Goal: Task Accomplishment & Management: Complete application form

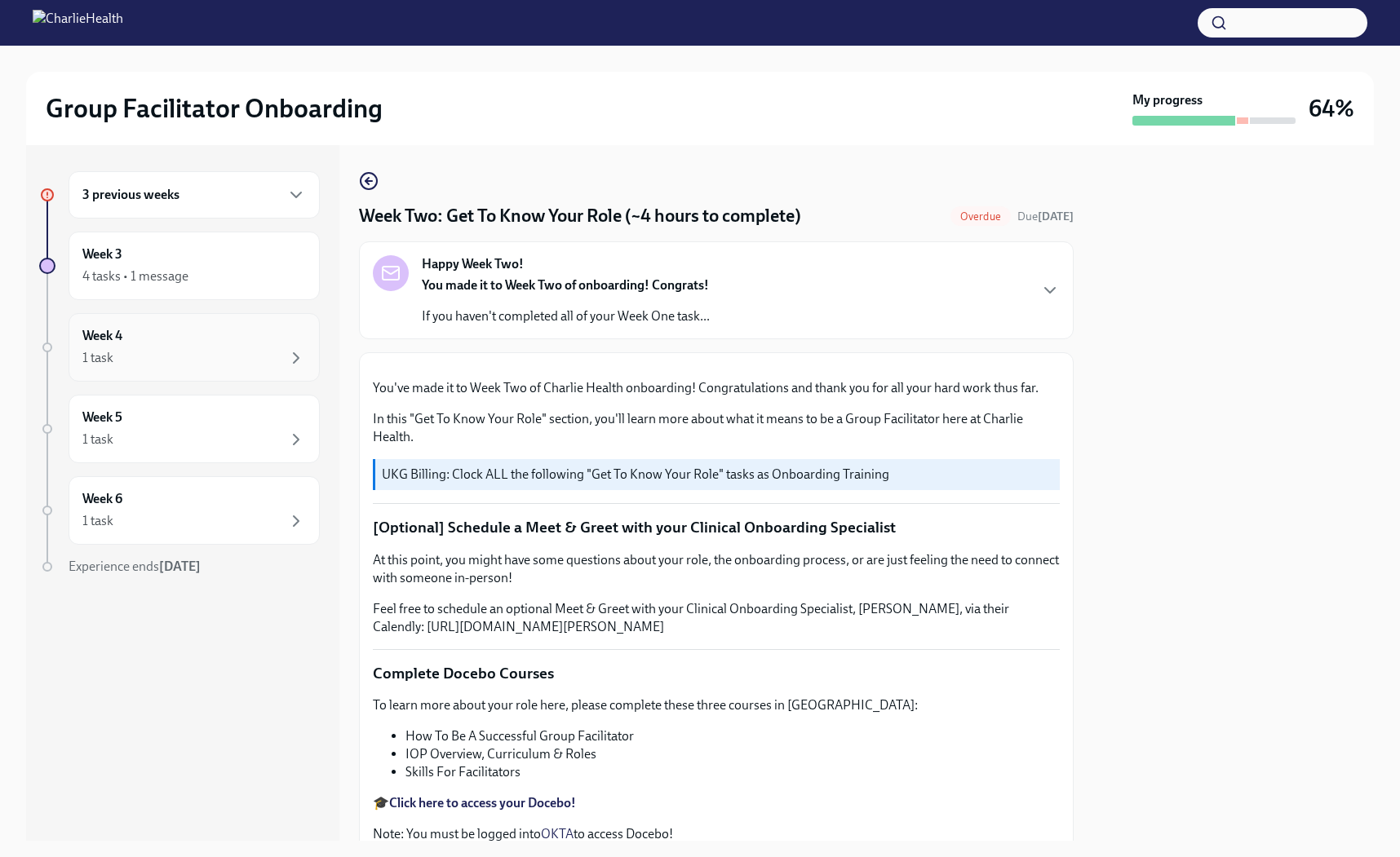
click at [156, 349] on div "1 task" at bounding box center [194, 358] width 224 height 20
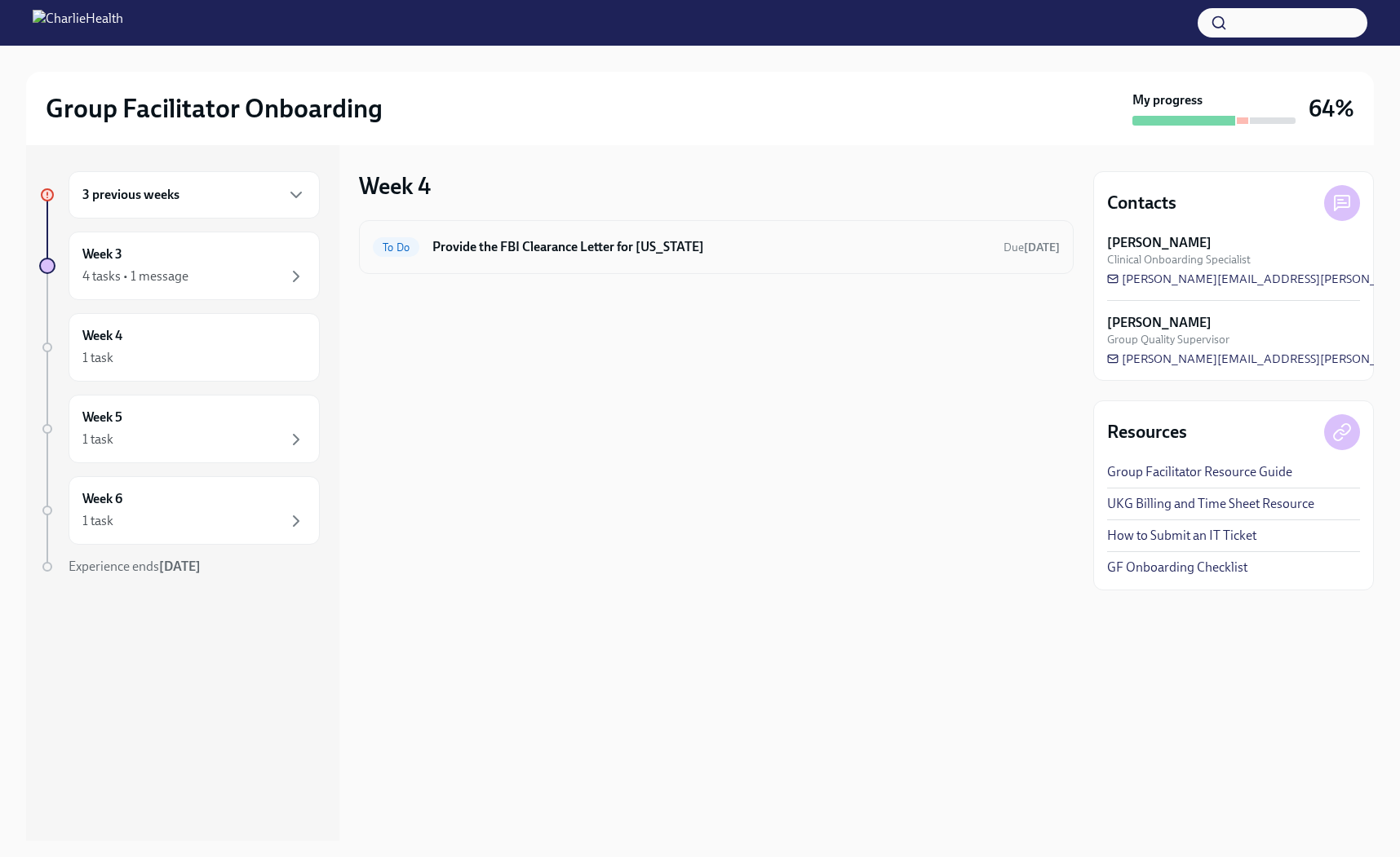
click at [463, 256] on div "To Do Provide the FBI Clearance Letter for [US_STATE] Due [DATE]" at bounding box center [716, 247] width 687 height 26
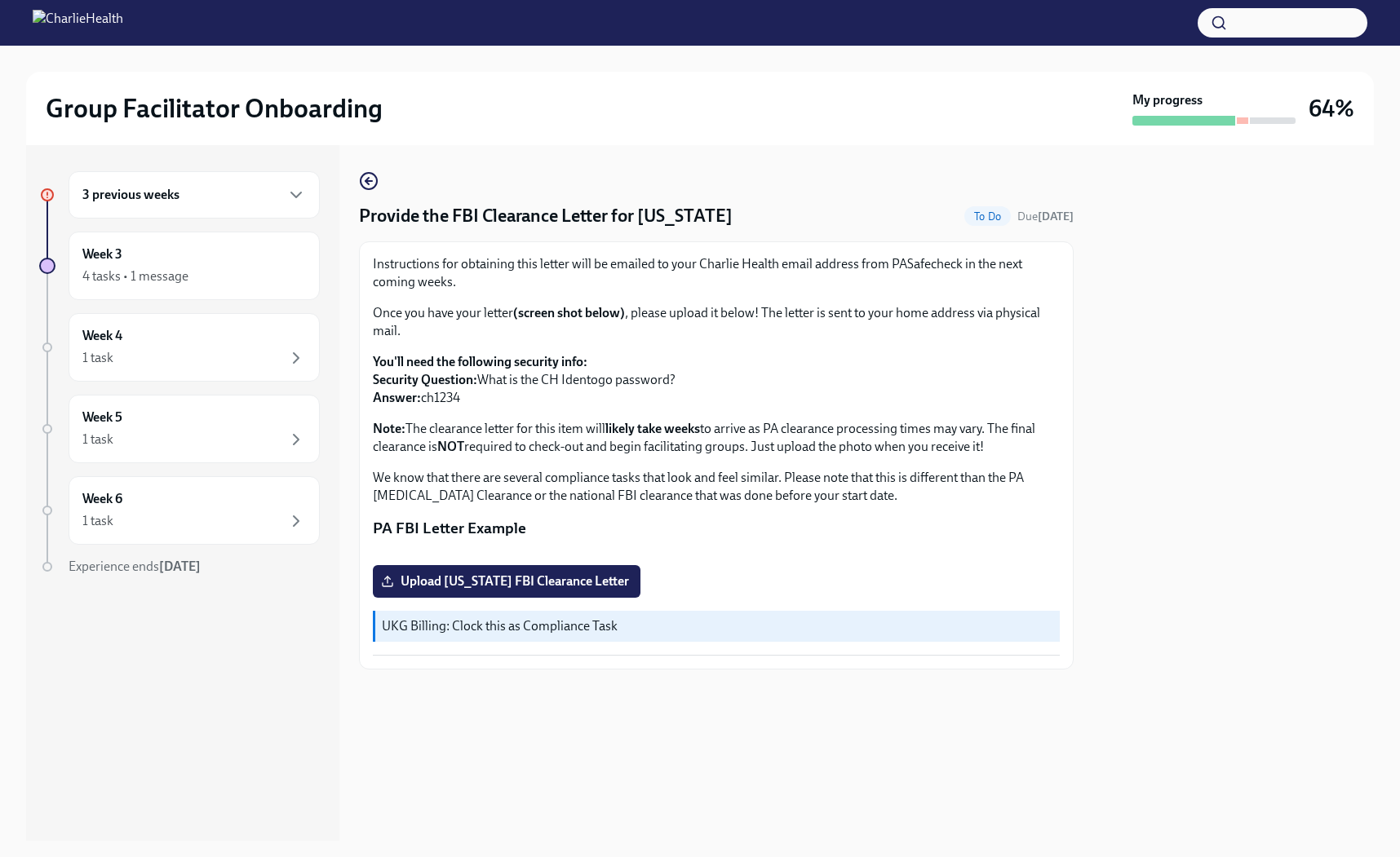
scroll to position [49, 0]
click at [204, 253] on div "Week 3 4 tasks • 1 message" at bounding box center [194, 266] width 224 height 41
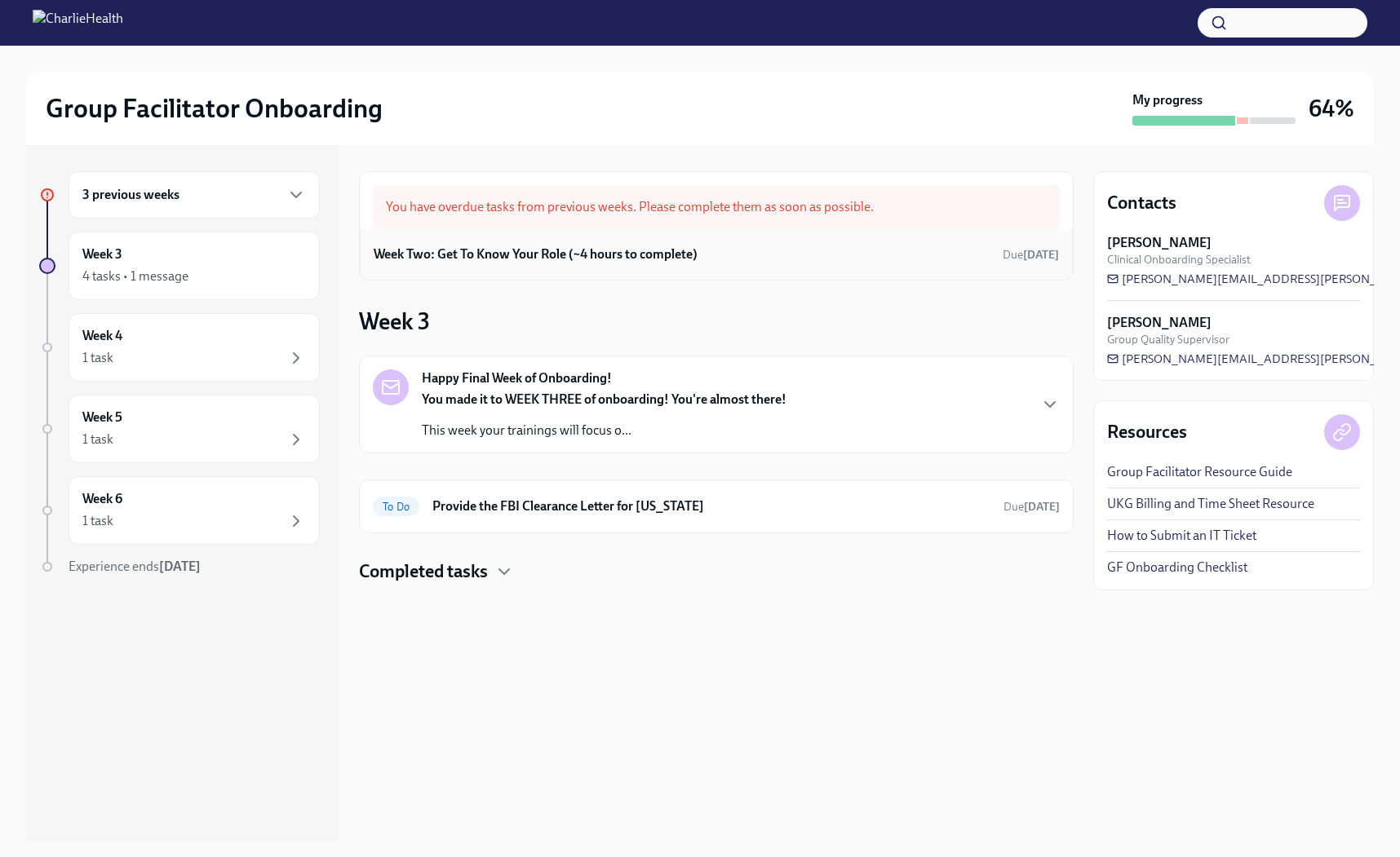
click at [507, 246] on h6 "Week Two: Get To Know Your Role (~4 hours to complete)" at bounding box center [535, 255] width 324 height 18
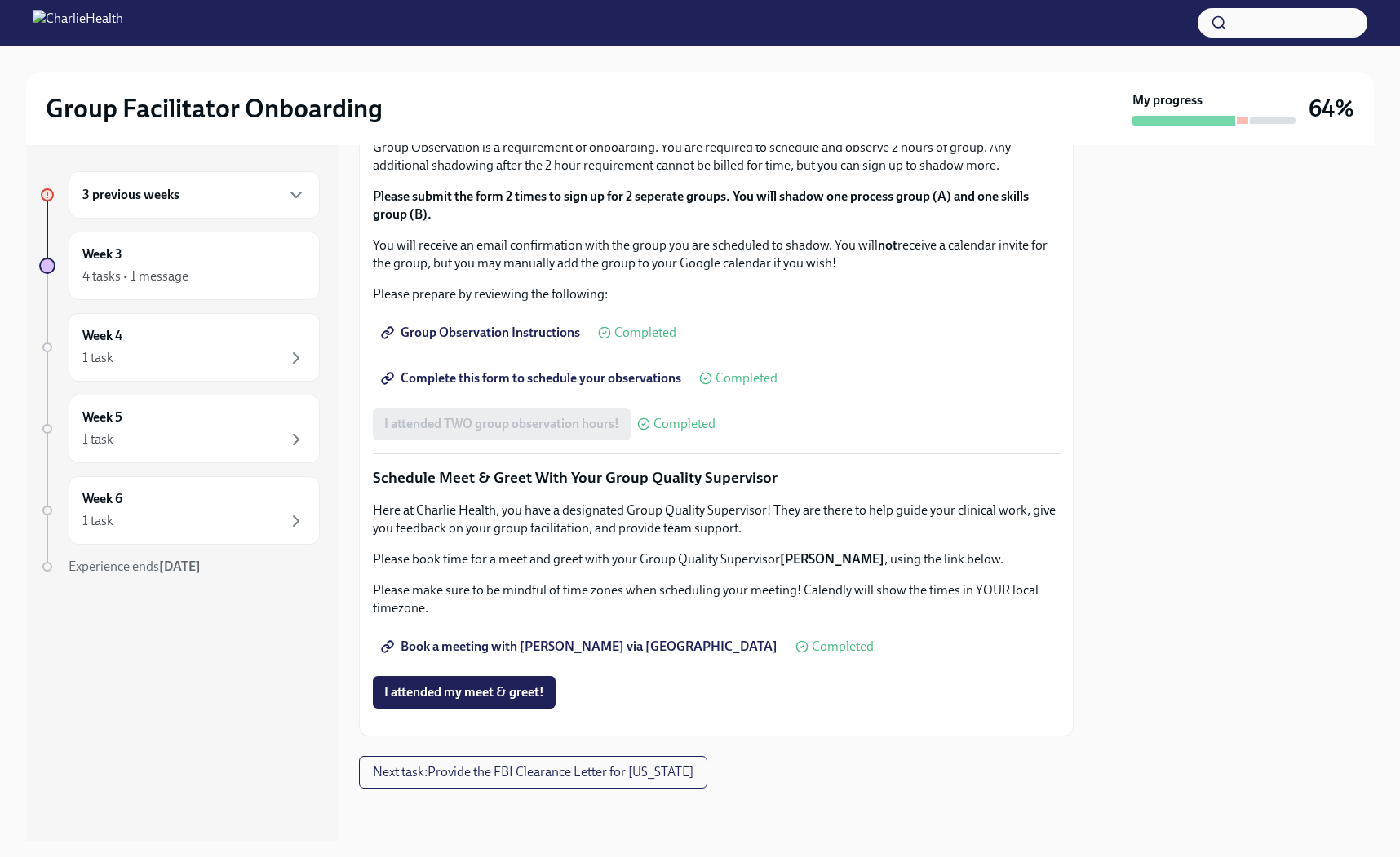
scroll to position [1376, 0]
click at [474, 693] on span "I attended my meet & greet!" at bounding box center [464, 692] width 160 height 16
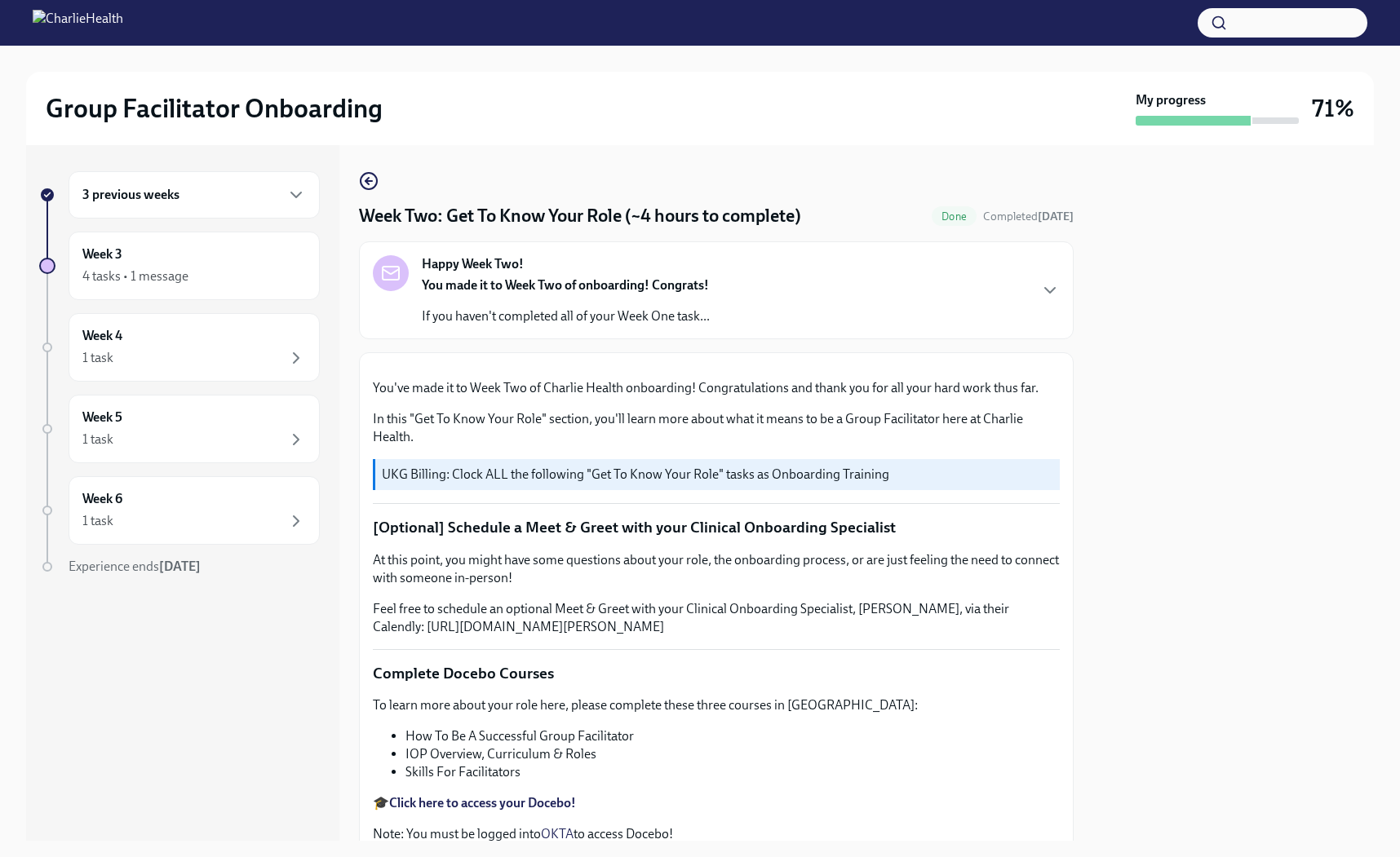
click at [180, 207] on div "3 previous weeks" at bounding box center [194, 195] width 251 height 48
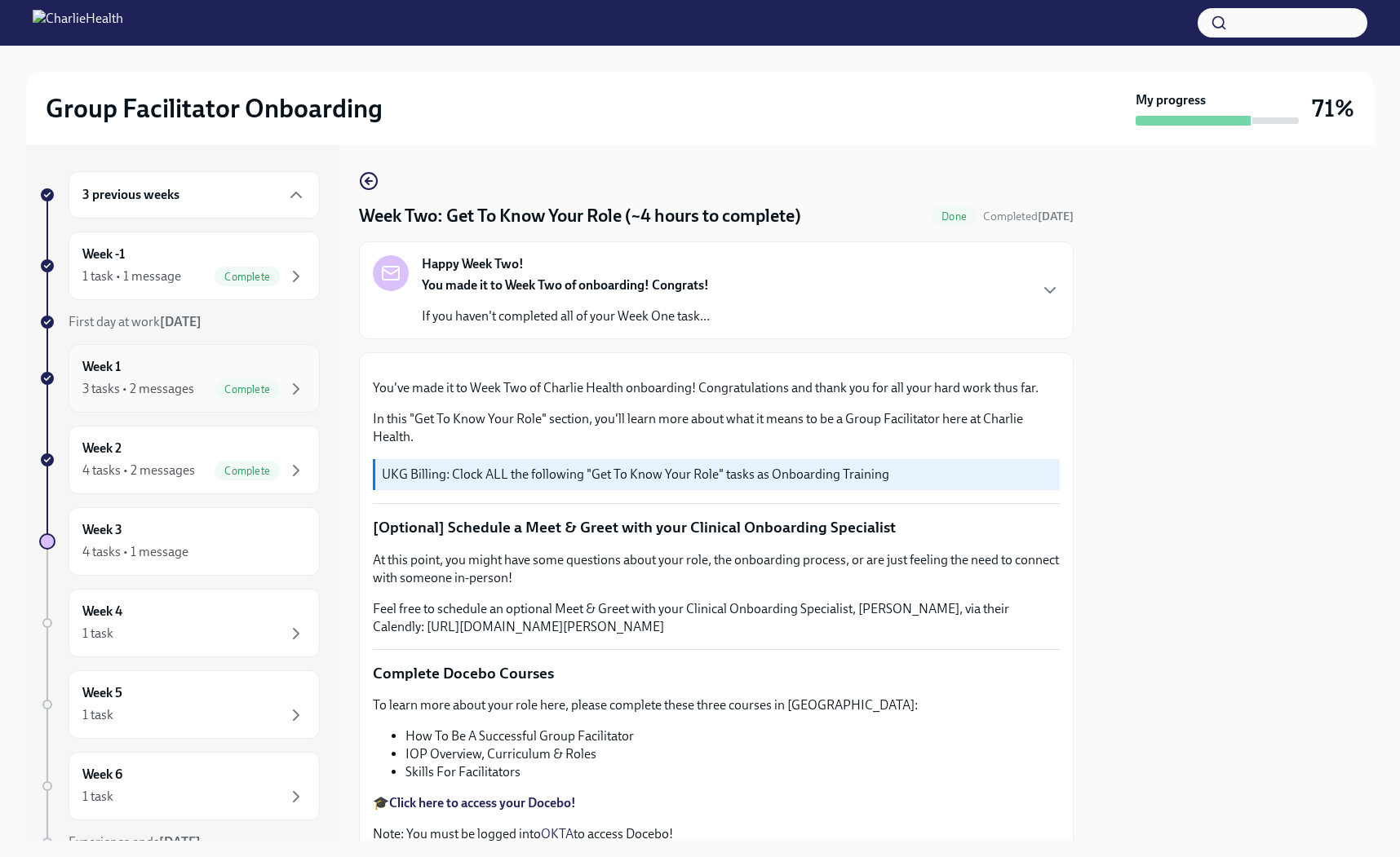
scroll to position [76, 0]
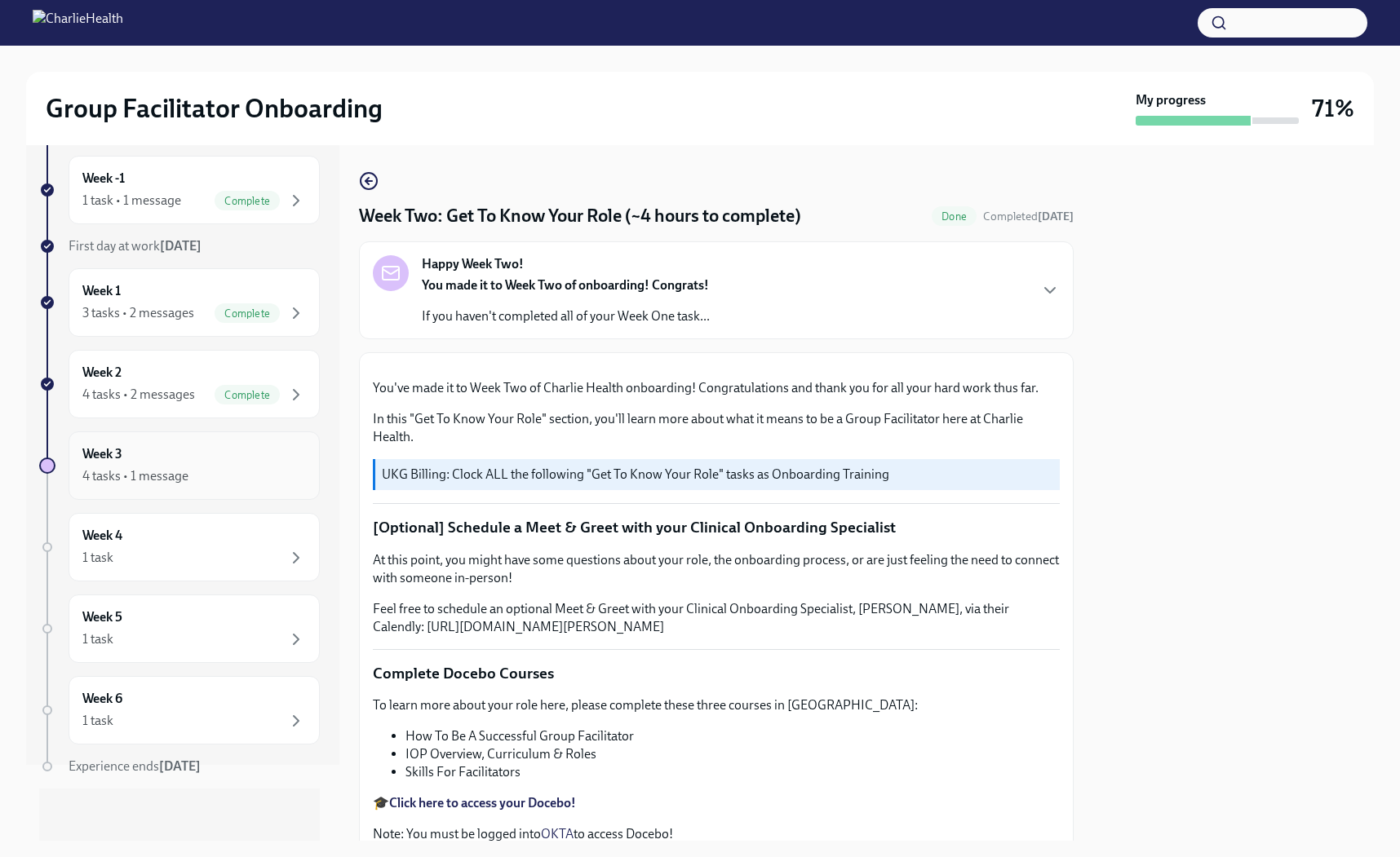
click at [165, 468] on div "4 tasks • 1 message" at bounding box center [135, 477] width 107 height 18
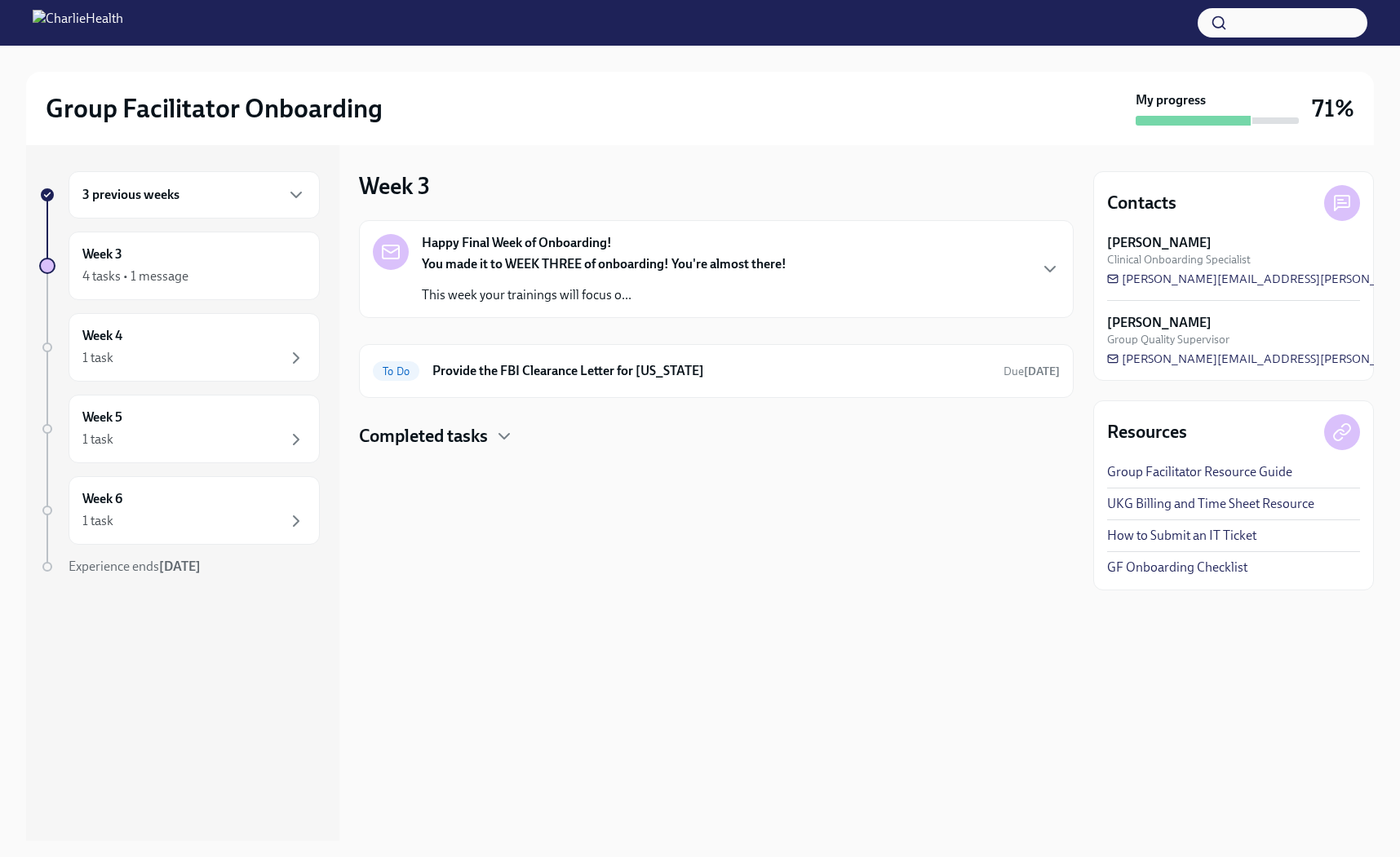
click at [628, 280] on div "You made it to WEEK THREE of onboarding! You're almost there! This week your tr…" at bounding box center [604, 279] width 364 height 49
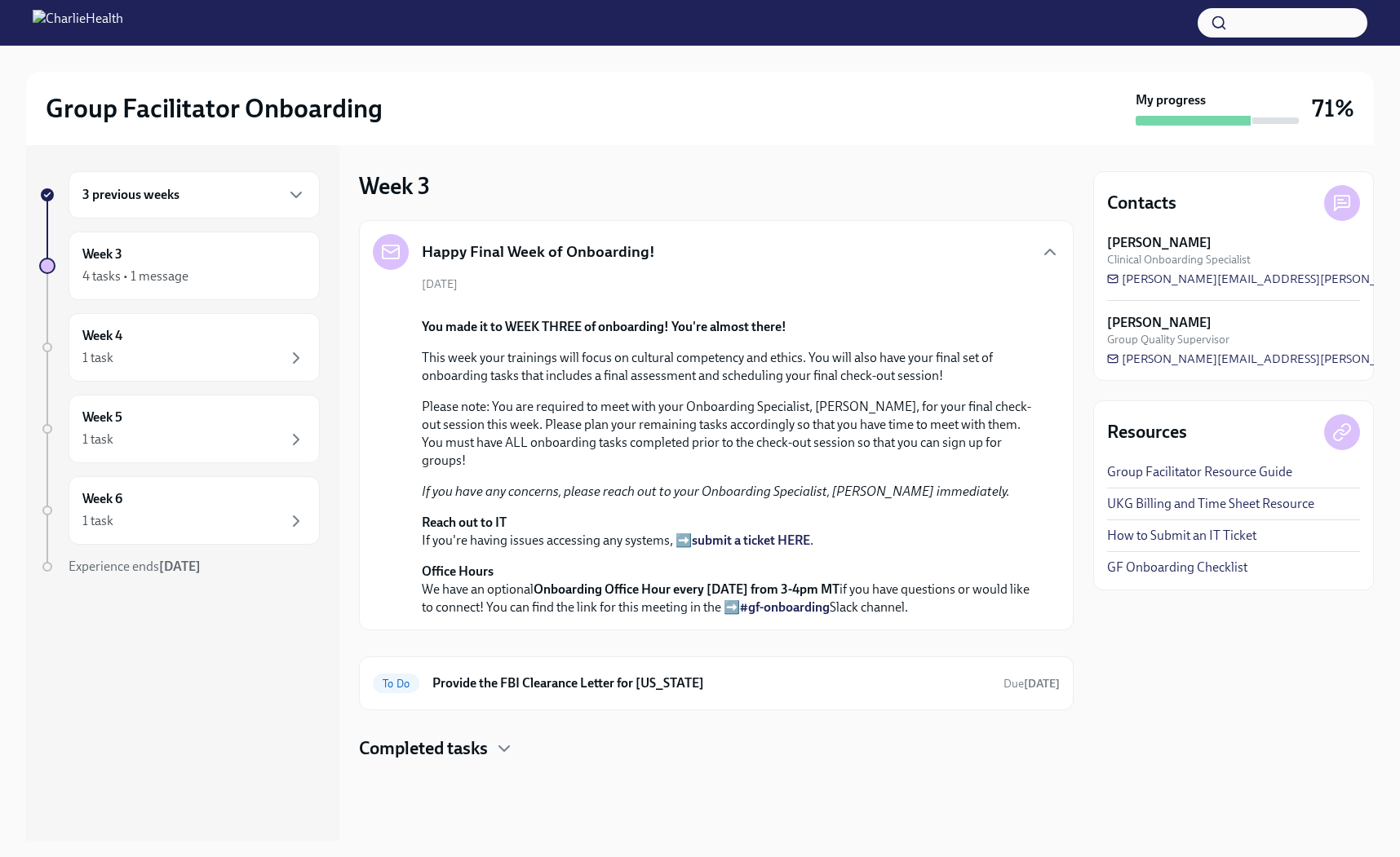
scroll to position [298, 0]
click at [624, 693] on h6 "Provide the FBI Clearance Letter for [US_STATE]" at bounding box center [711, 684] width 558 height 18
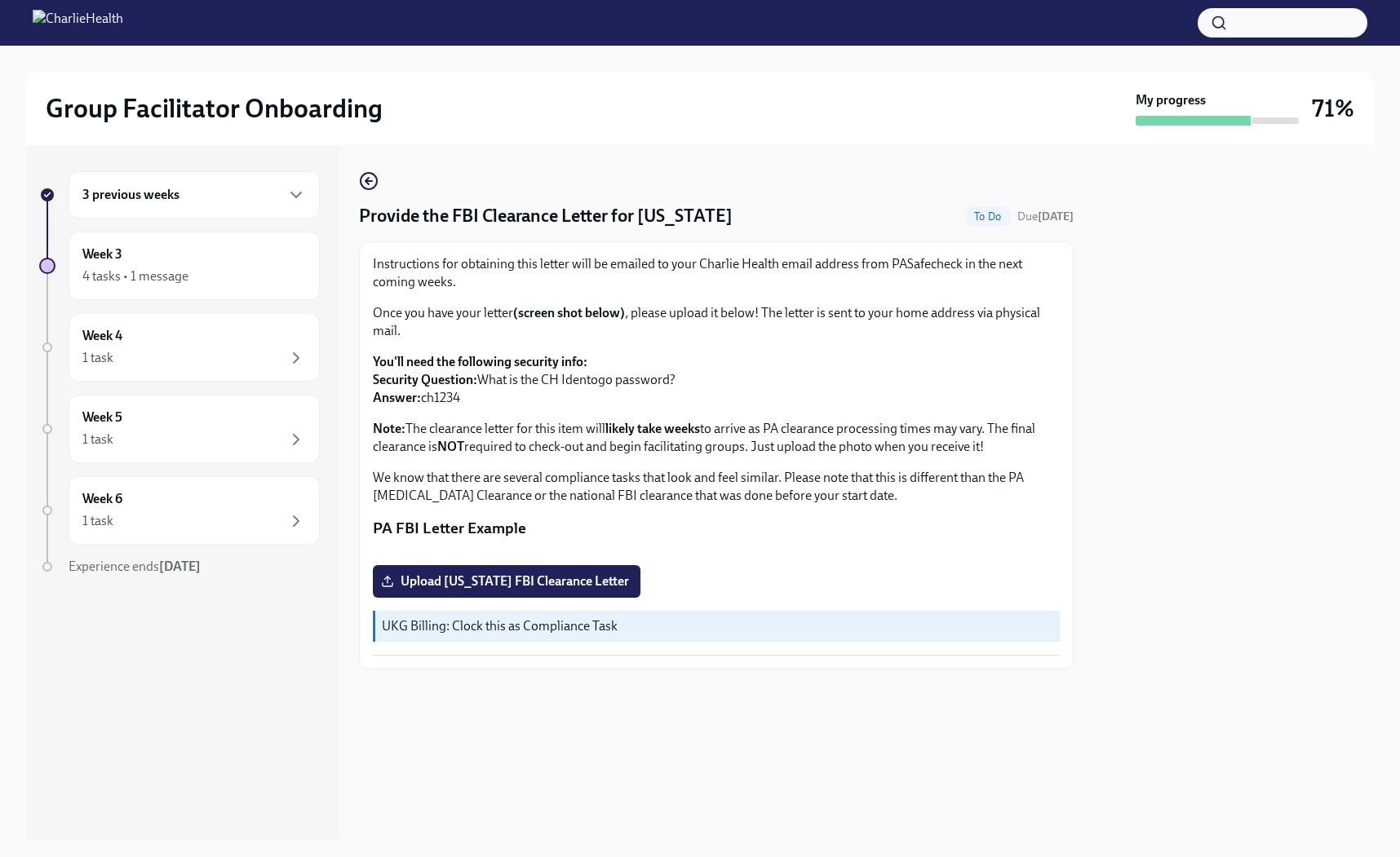
scroll to position [110, 0]
click at [199, 251] on div "Week 3 4 tasks • 1 message" at bounding box center [194, 266] width 224 height 41
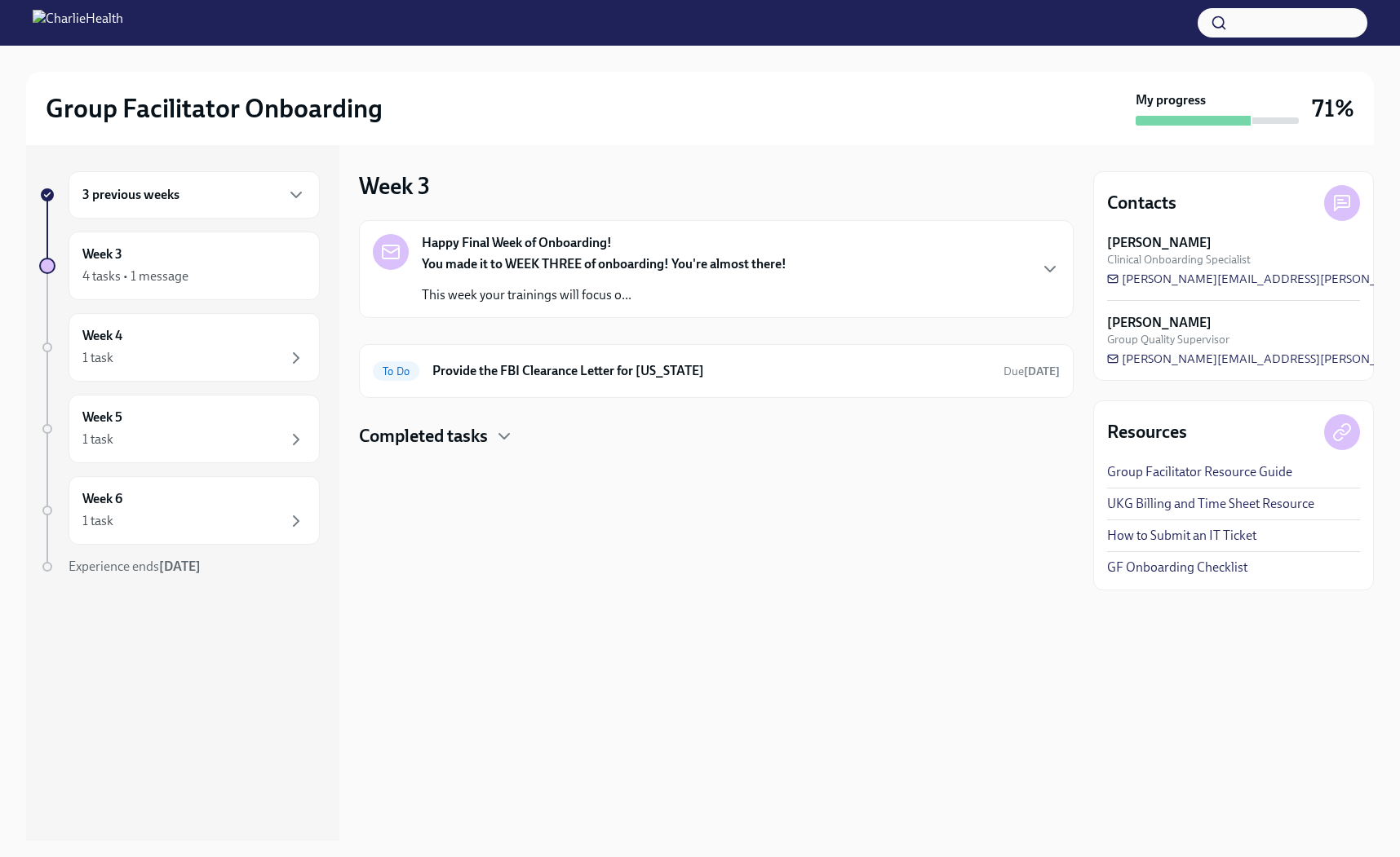
click at [554, 287] on p "This week your trainings will focus o..." at bounding box center [604, 296] width 364 height 18
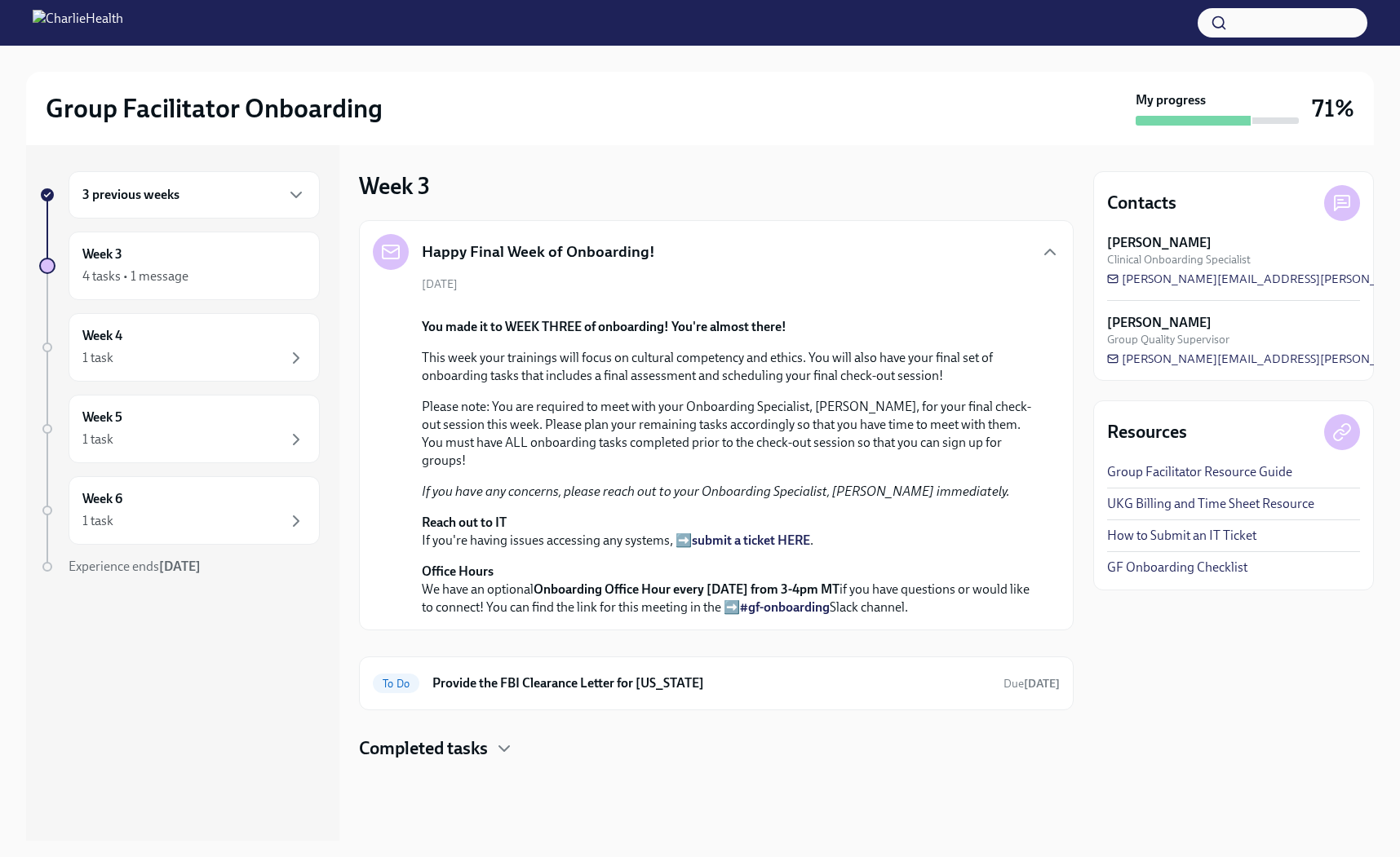
scroll to position [298, 0]
click at [248, 290] on div "Week 3 4 tasks • 1 message" at bounding box center [194, 266] width 251 height 69
click at [1344, 209] on icon at bounding box center [1342, 203] width 20 height 20
click at [1150, 570] on link "GF Onboarding Checklist" at bounding box center [1177, 567] width 140 height 18
click at [554, 693] on h6 "Provide the FBI Clearance Letter for [US_STATE]" at bounding box center [711, 684] width 558 height 18
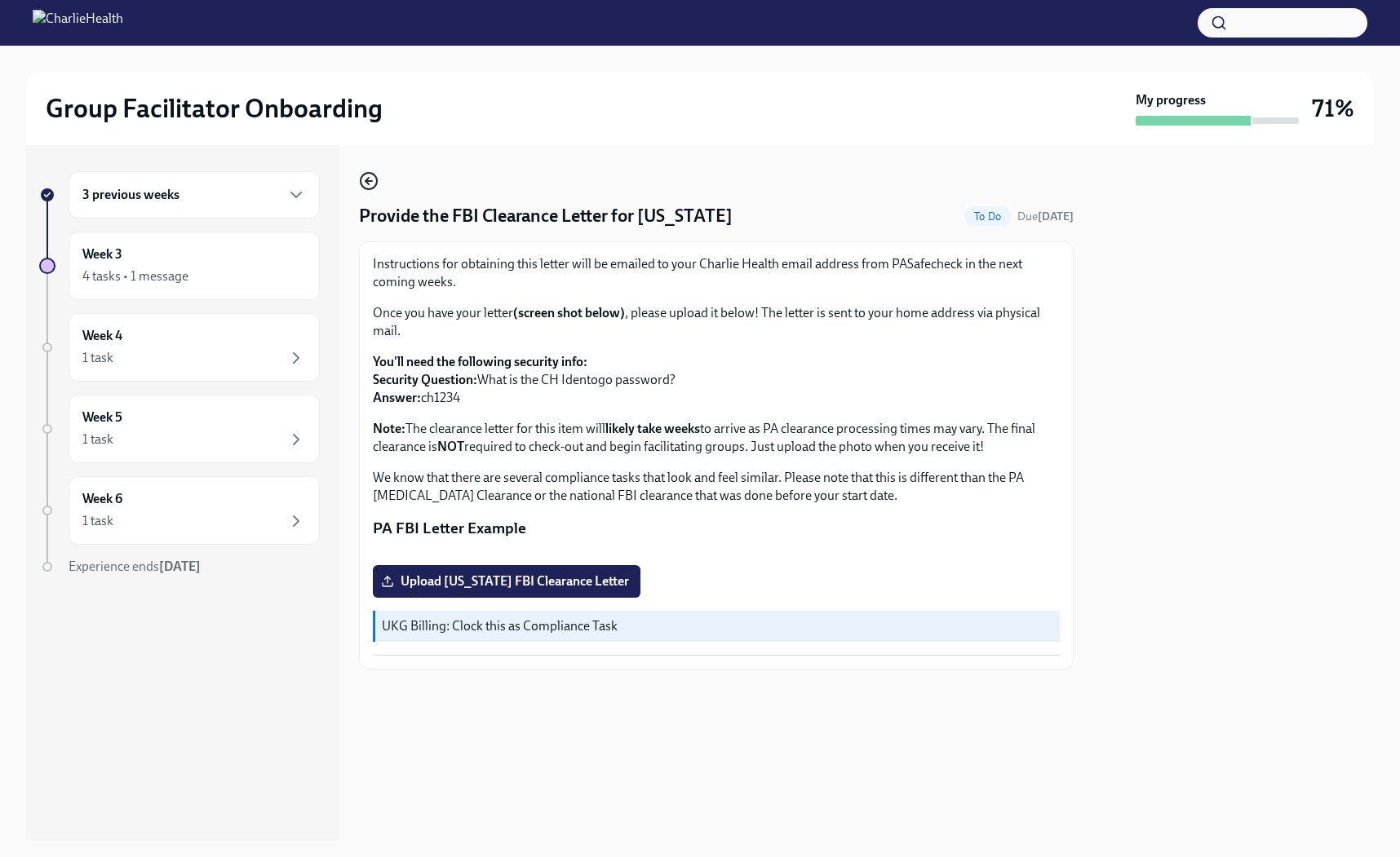
click at [362, 183] on icon "button" at bounding box center [369, 181] width 20 height 20
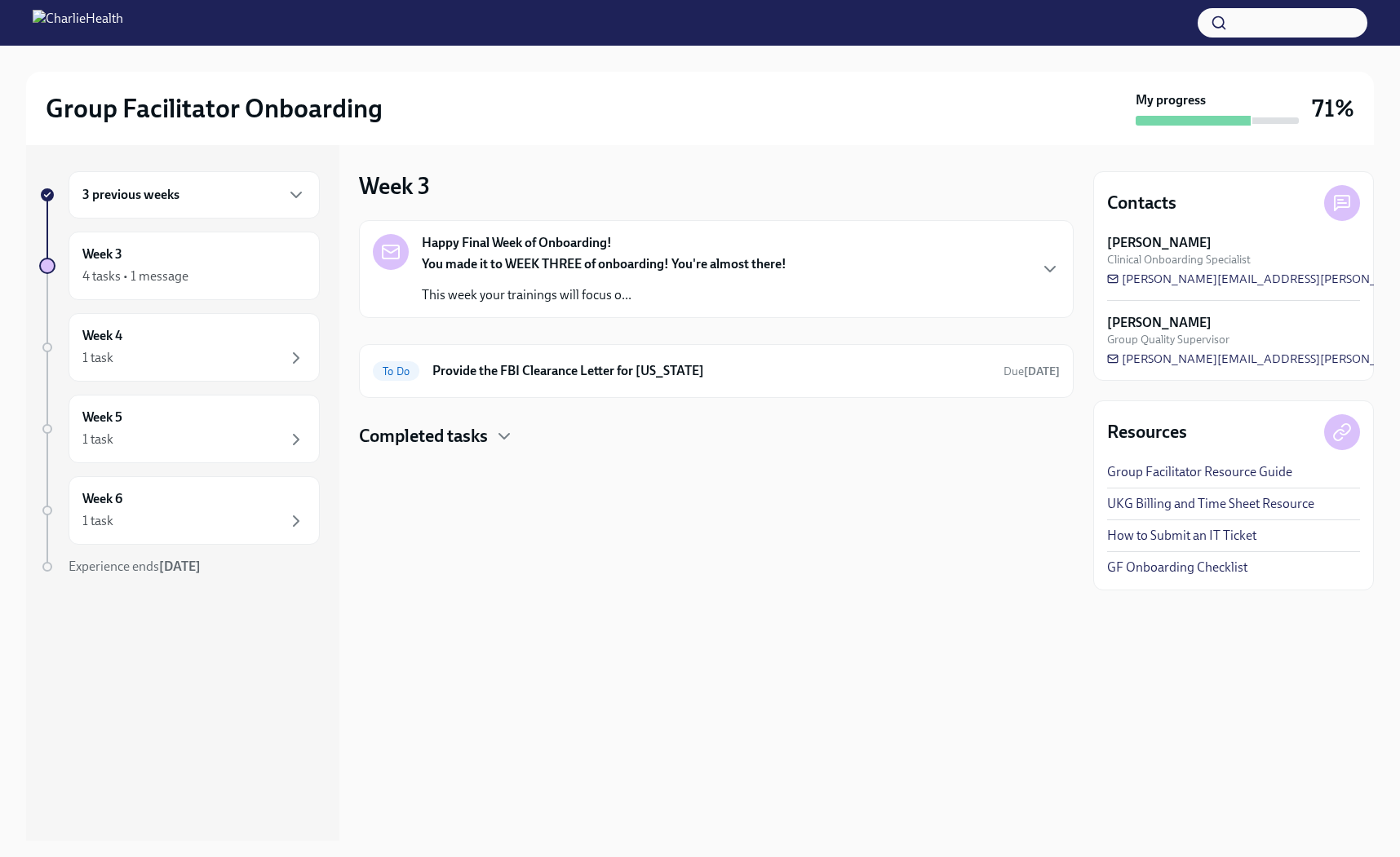
click at [469, 431] on h4 "Completed tasks" at bounding box center [423, 436] width 128 height 25
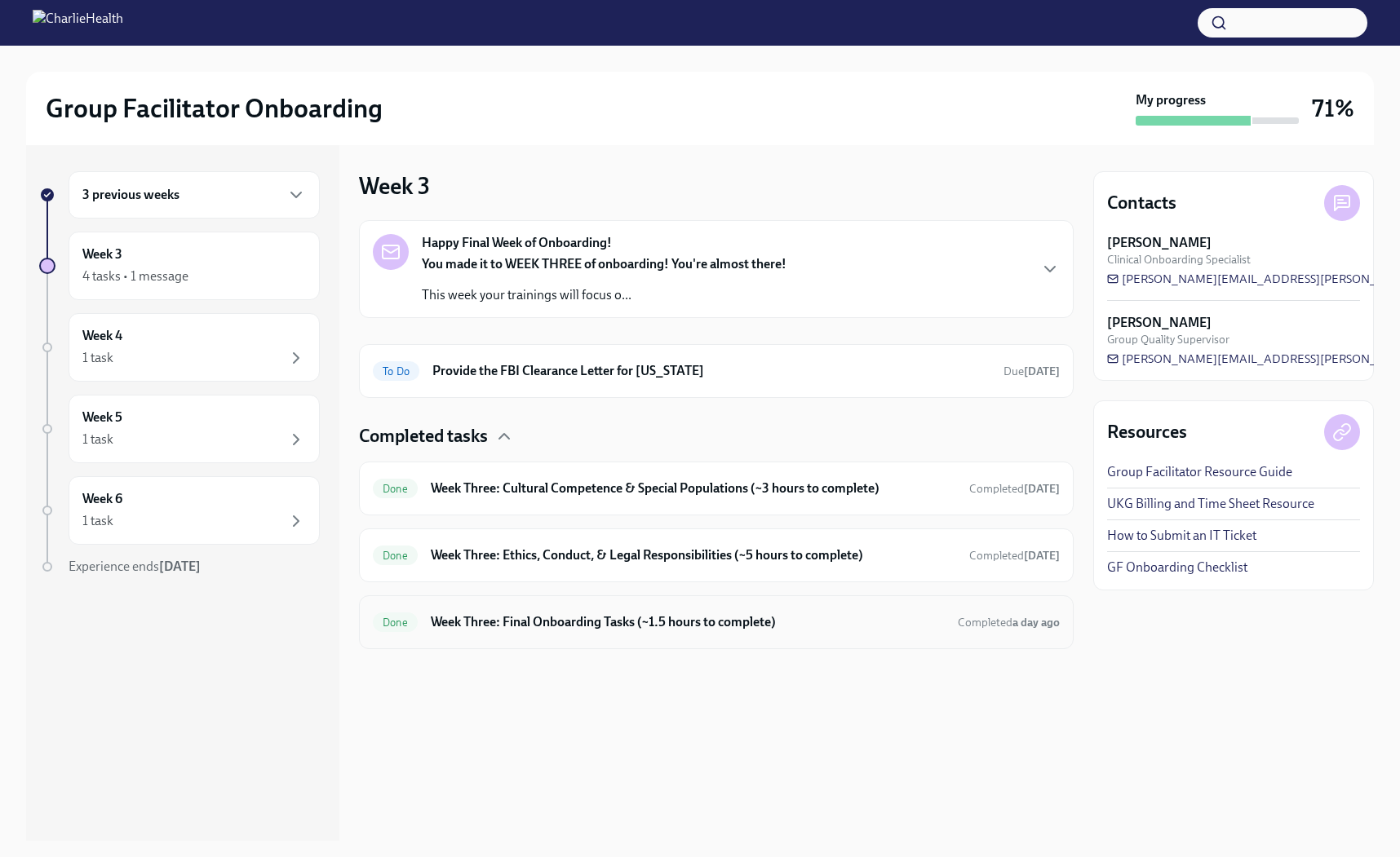
click at [556, 618] on h6 "Week Three: Final Onboarding Tasks (~1.5 hours to complete)" at bounding box center [688, 622] width 514 height 18
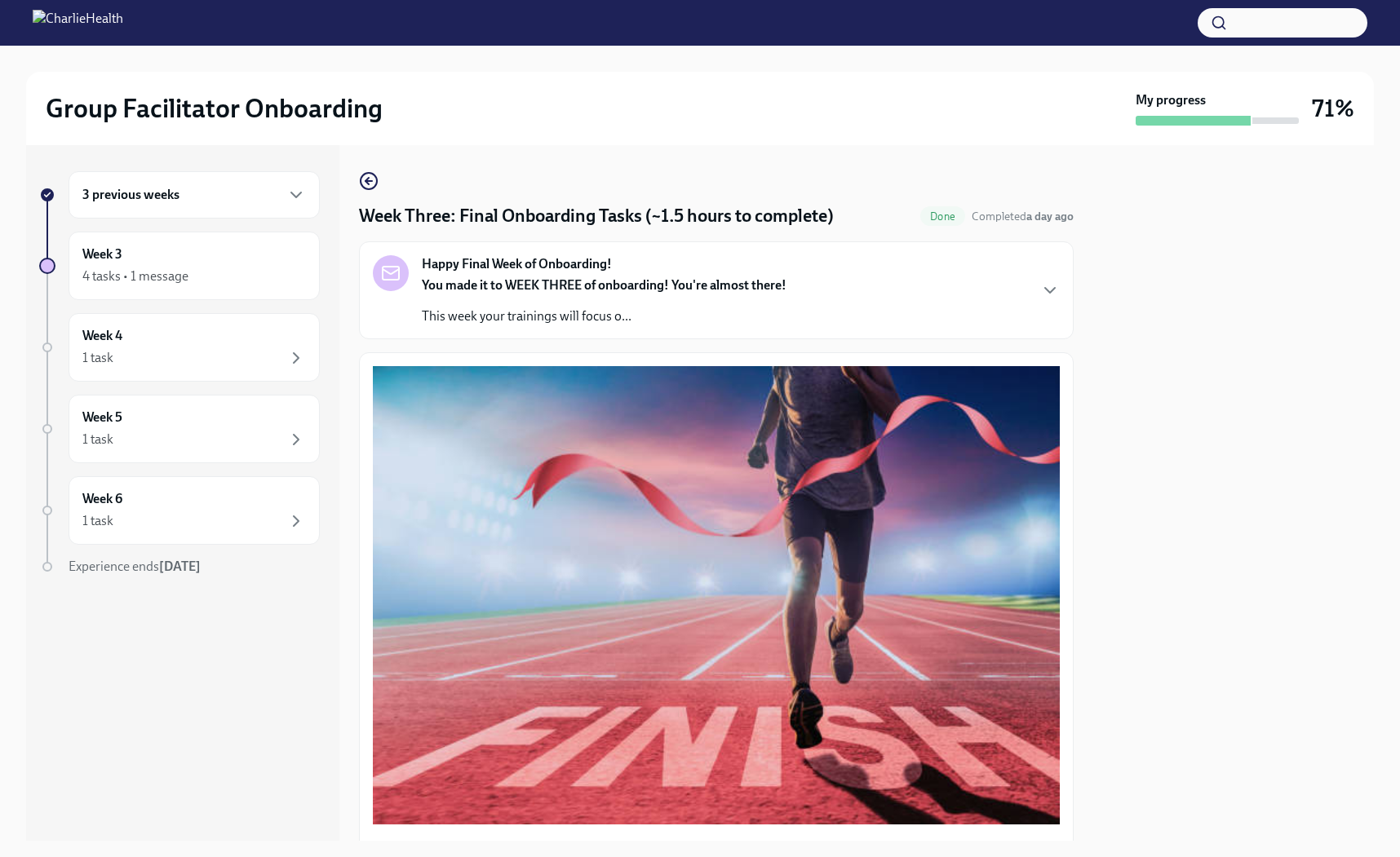
click at [749, 315] on p "This week your trainings will focus o..." at bounding box center [604, 317] width 364 height 18
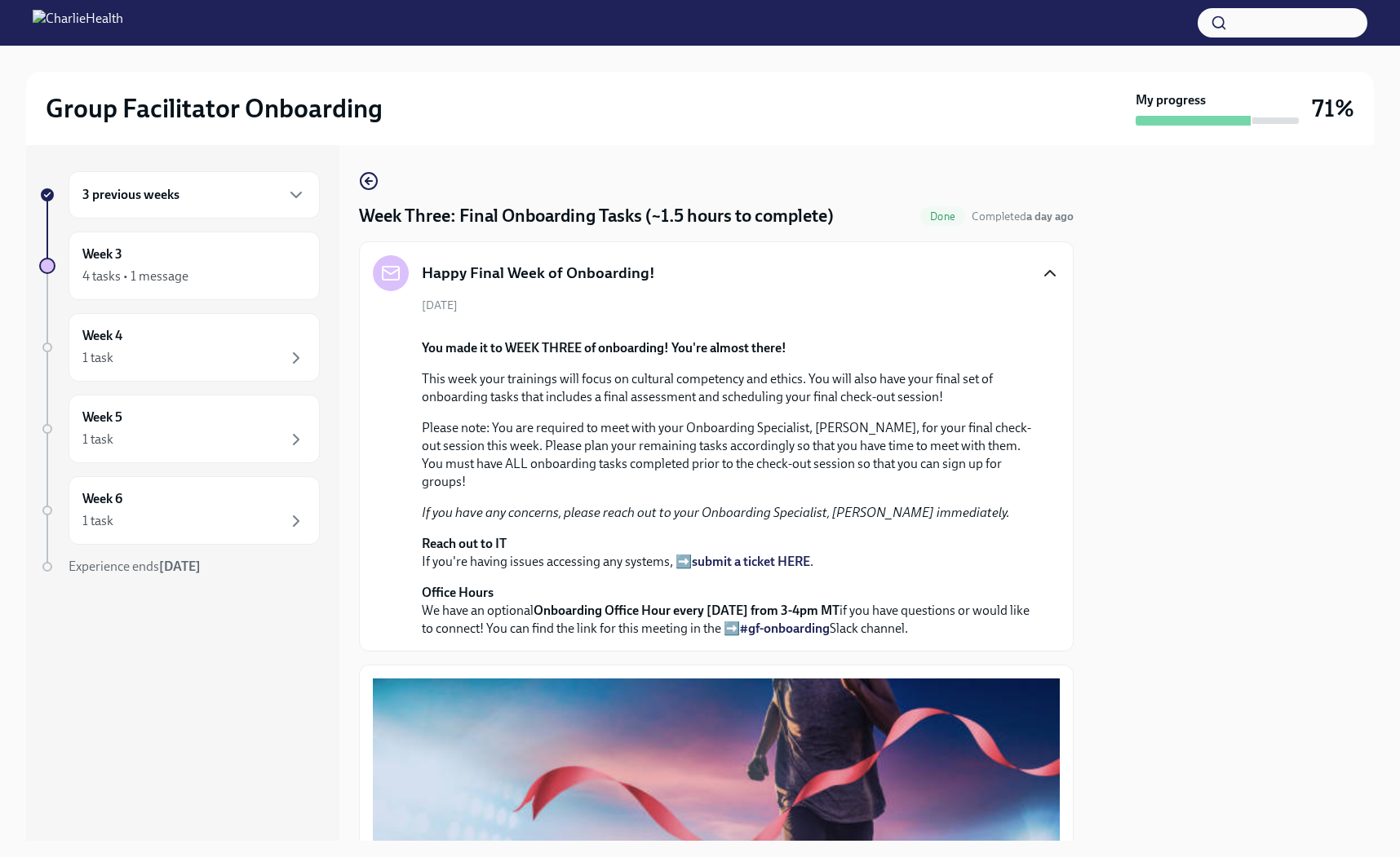
click at [1051, 275] on icon "button" at bounding box center [1050, 274] width 20 height 20
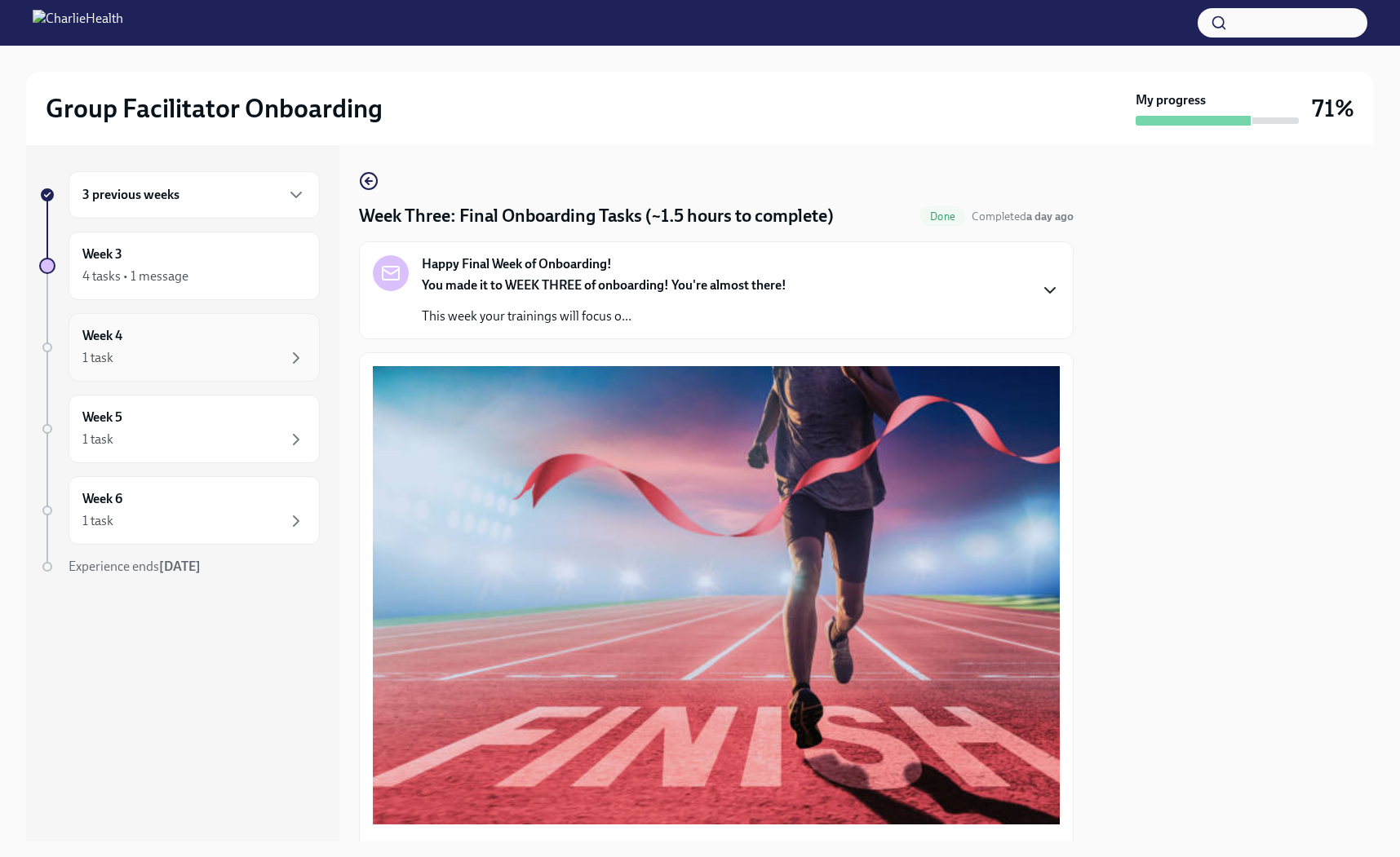
click at [212, 337] on div "Week 4 1 task" at bounding box center [194, 347] width 224 height 41
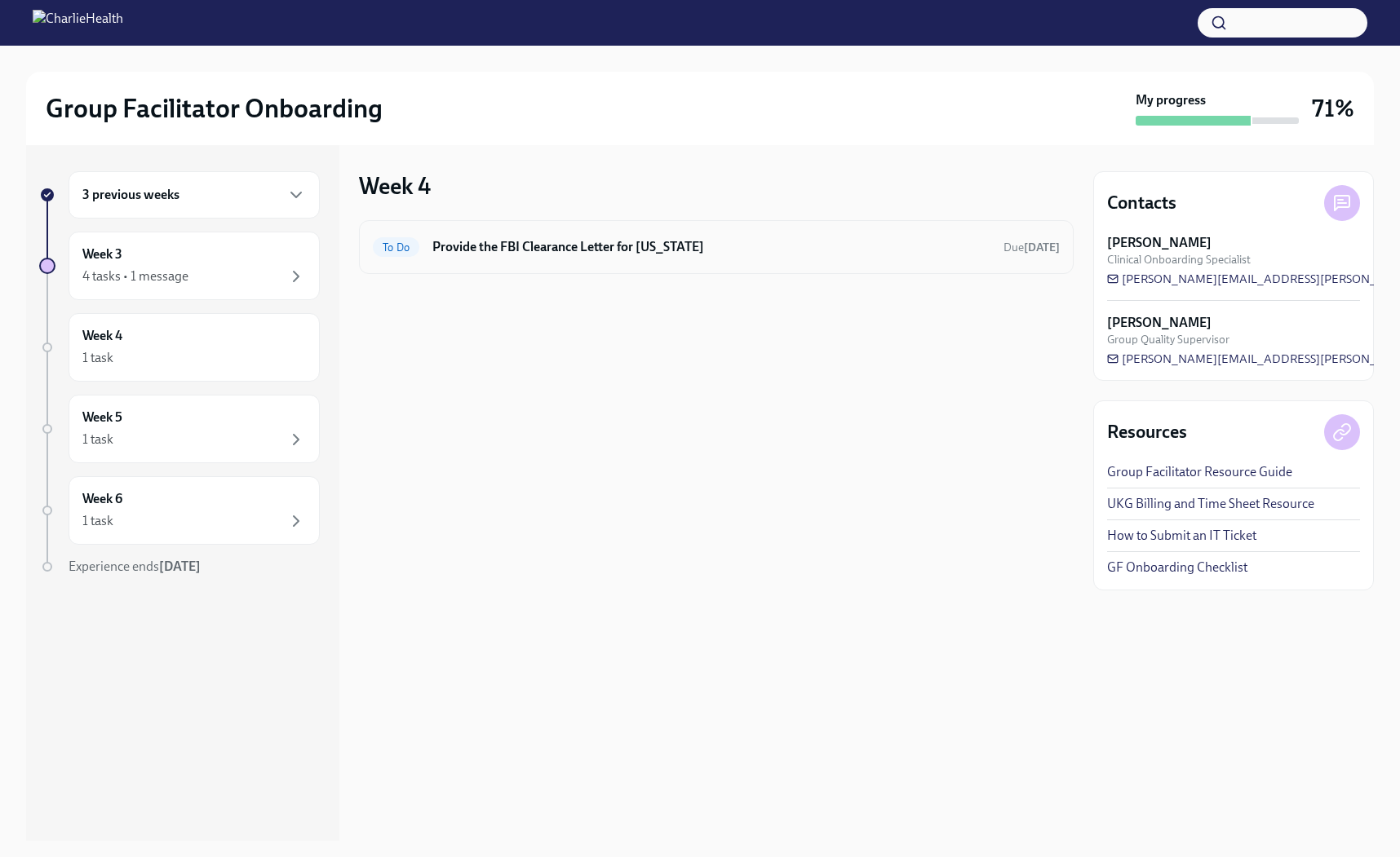
click at [437, 261] on div "To Do Provide the FBI Clearance Letter for [US_STATE] Due [DATE]" at bounding box center [717, 247] width 715 height 54
click at [474, 246] on h6 "Provide the FBI Clearance Letter for [US_STATE]" at bounding box center [711, 247] width 558 height 18
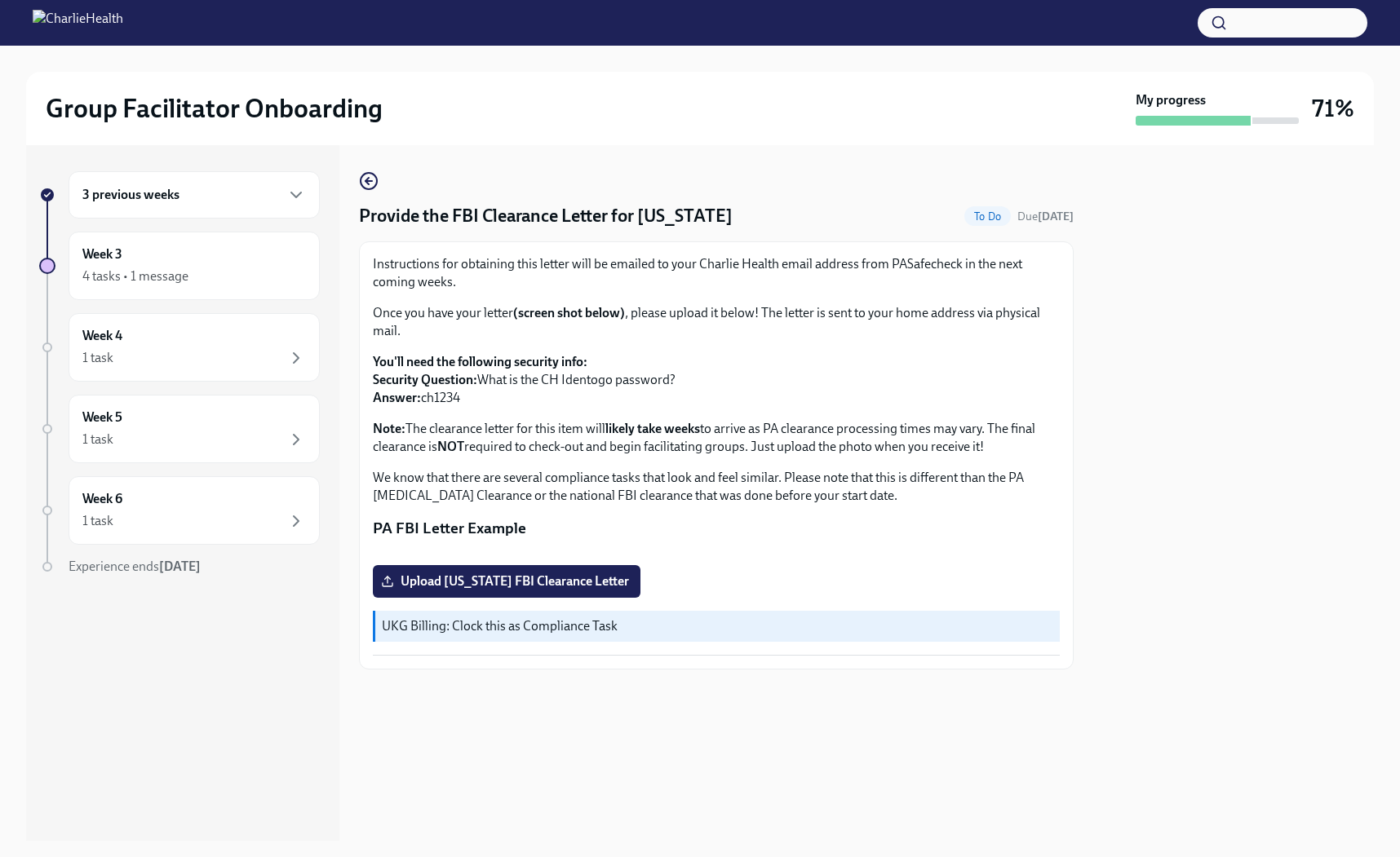
scroll to position [110, 0]
click at [296, 438] on icon "button" at bounding box center [297, 440] width 20 height 20
